Goal: Information Seeking & Learning: Learn about a topic

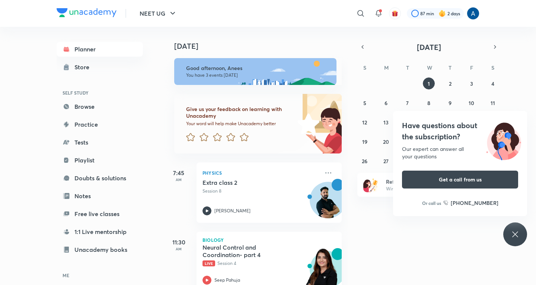
scroll to position [88, 0]
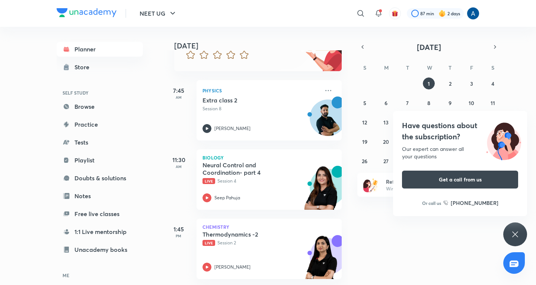
click at [517, 231] on icon at bounding box center [515, 234] width 9 height 9
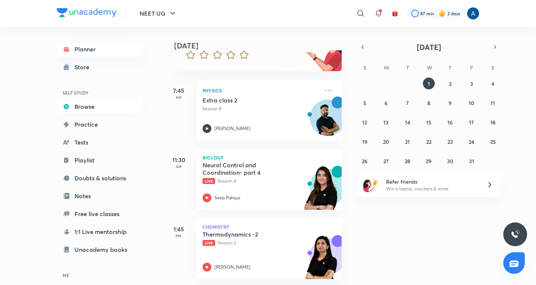
click at [77, 106] on link "Browse" at bounding box center [100, 106] width 86 height 15
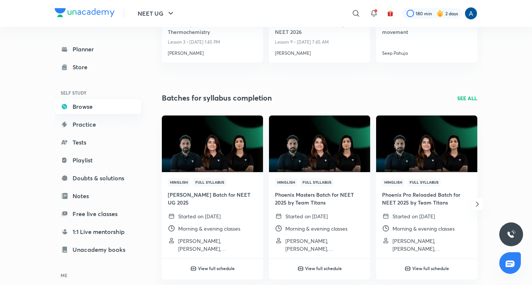
scroll to position [186, 0]
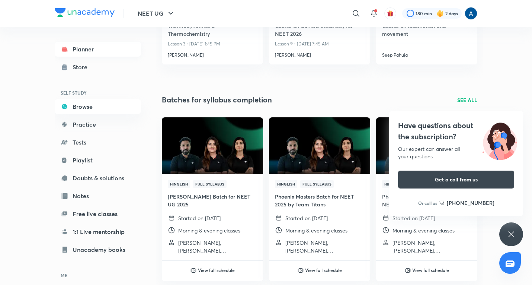
click at [81, 45] on link "Planner" at bounding box center [98, 49] width 86 height 15
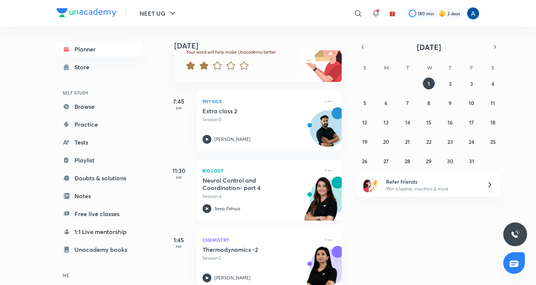
scroll to position [74, 0]
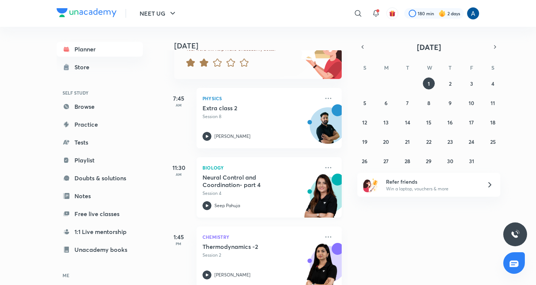
click at [244, 189] on div "Neural Control and Coordination- part 4 Session 4" at bounding box center [260, 184] width 117 height 23
